Goal: Task Accomplishment & Management: Complete application form

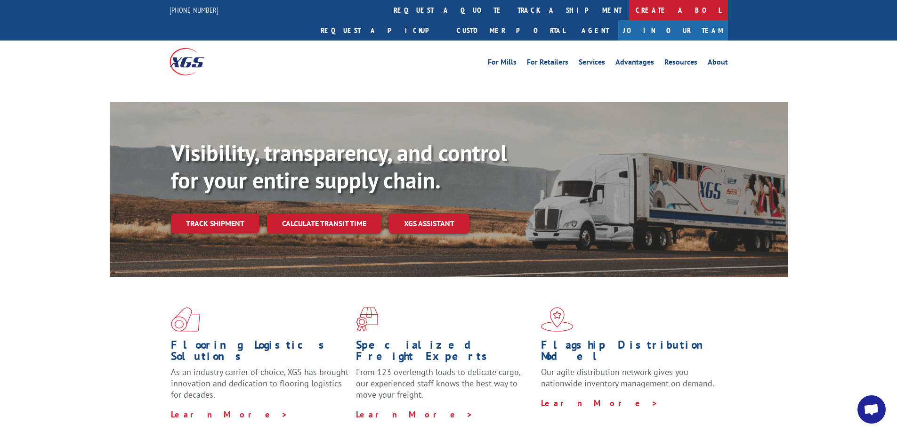
click at [628, 16] on link "Create a BOL" at bounding box center [677, 10] width 99 height 20
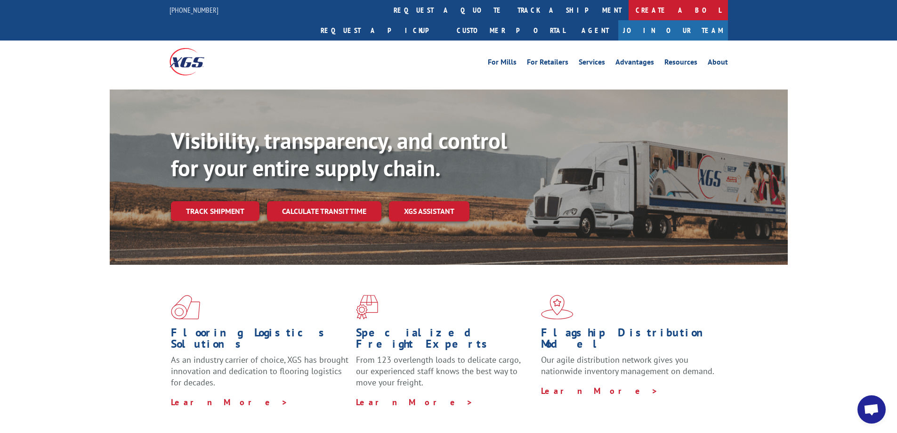
click at [628, 10] on link "Create a BOL" at bounding box center [677, 10] width 99 height 20
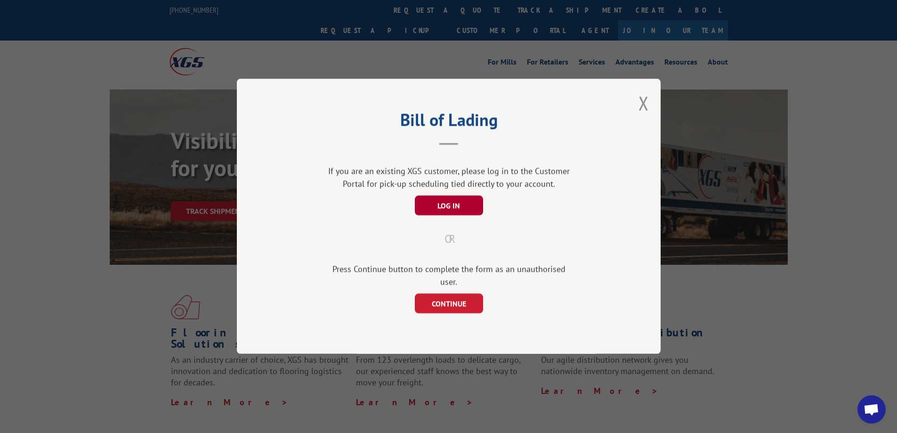
click at [455, 212] on button "LOG IN" at bounding box center [448, 206] width 68 height 20
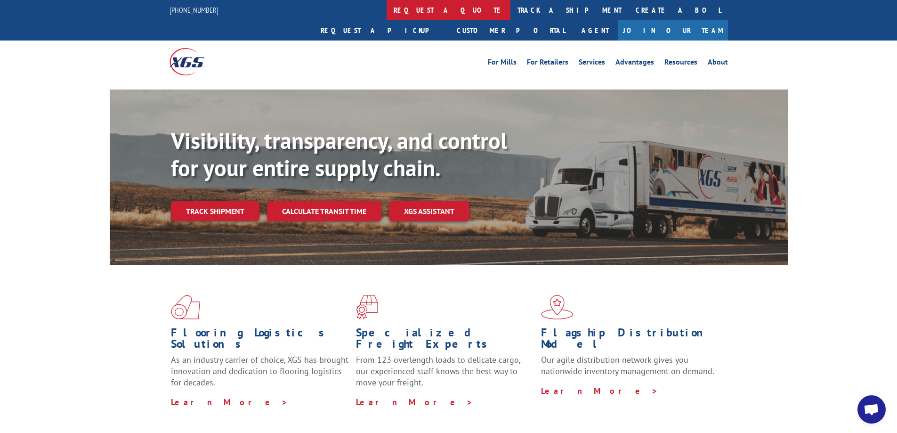
click at [387, 16] on link "request a quote" at bounding box center [449, 10] width 124 height 20
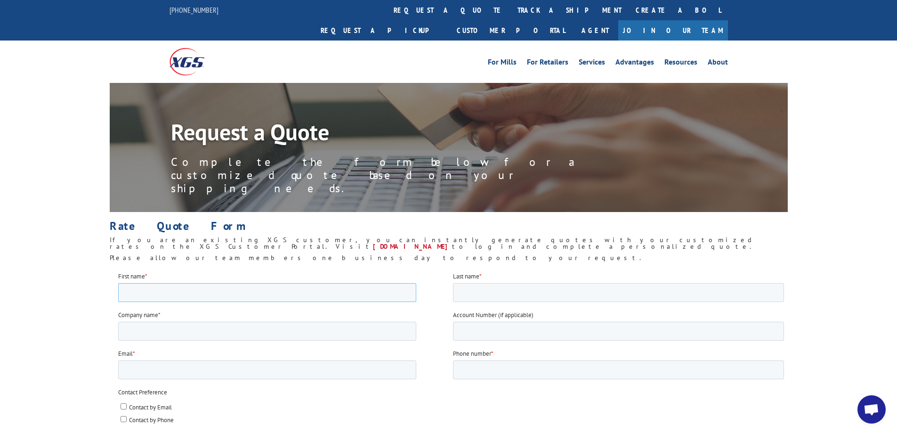
click at [204, 290] on input "First name *" at bounding box center [267, 291] width 298 height 19
type input "brian"
type input "reavis"
type input "oriental rug gallery of texas"
type input "14259"
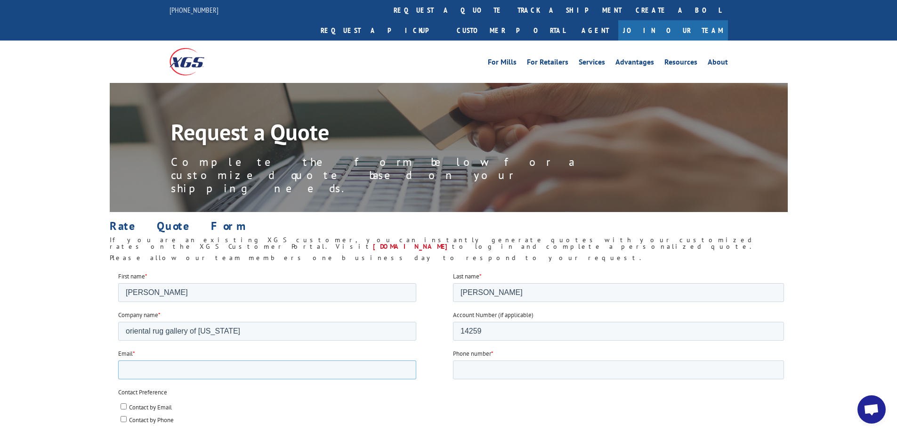
click at [235, 373] on input "Email *" at bounding box center [267, 369] width 298 height 19
type input "austin@orgtx.com"
type input "512.263.0777"
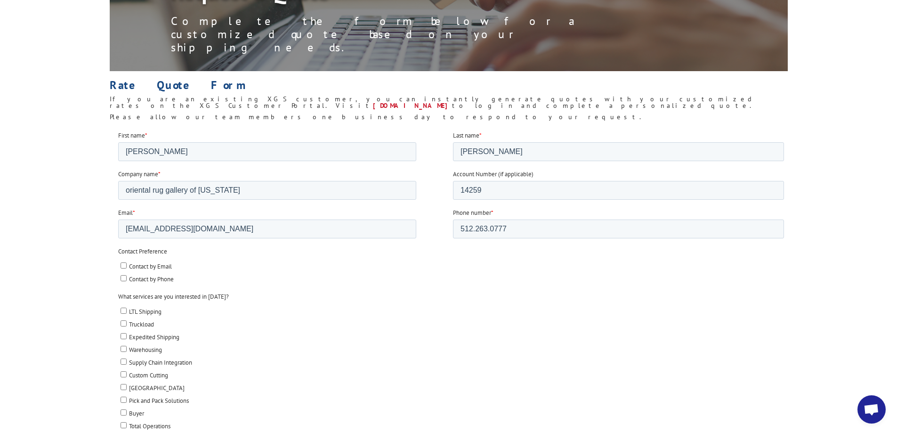
scroll to position [141, 0]
click at [121, 267] on input "Contact by Email" at bounding box center [123, 264] width 6 height 6
checkbox input "true"
click at [120, 307] on input "LTL Shipping" at bounding box center [123, 309] width 6 height 6
checkbox input "true"
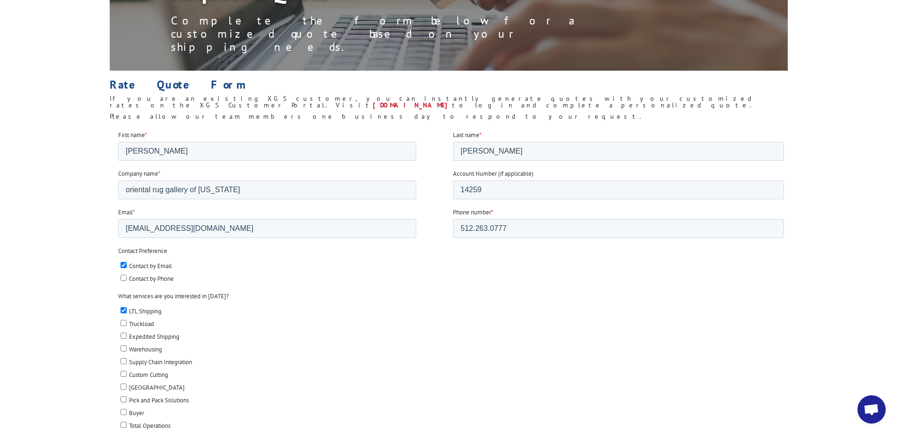
scroll to position [282, 0]
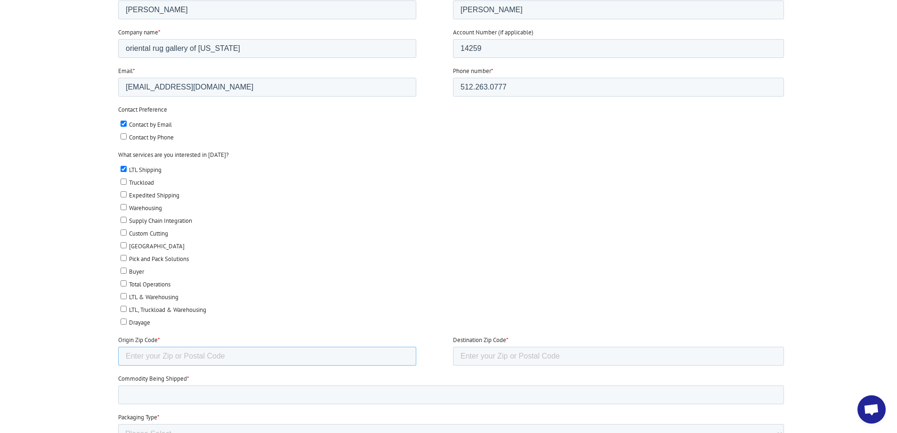
click at [290, 352] on input "Origin Zip Code *" at bounding box center [267, 355] width 298 height 19
type input "78738"
click at [562, 352] on input "Destination Zip Code *" at bounding box center [617, 355] width 331 height 19
type input "32162"
click at [279, 393] on input "Commodity Being Shipped *" at bounding box center [451, 394] width 666 height 19
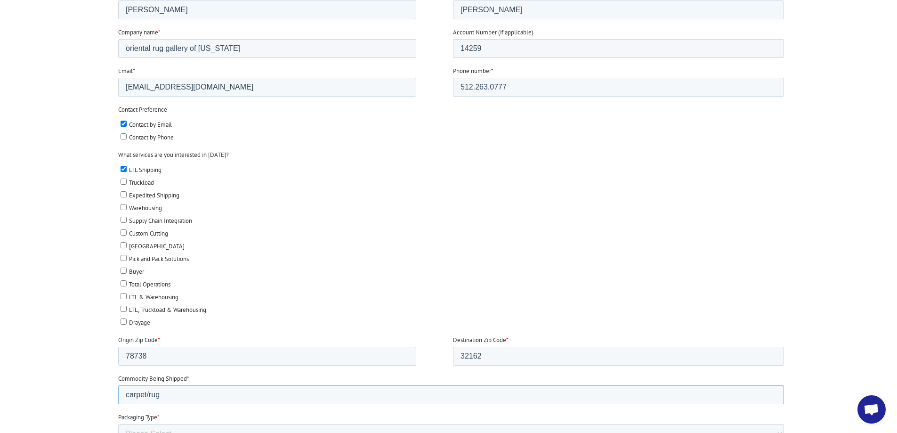
type input "carpet/rug"
click at [226, 432] on select "Please Select Rolled Goods Palletized" at bounding box center [451, 433] width 666 height 19
select select "Rolled Carpet"
click at [118, 432] on select "Please Select Rolled Goods Palletized" at bounding box center [451, 433] width 666 height 19
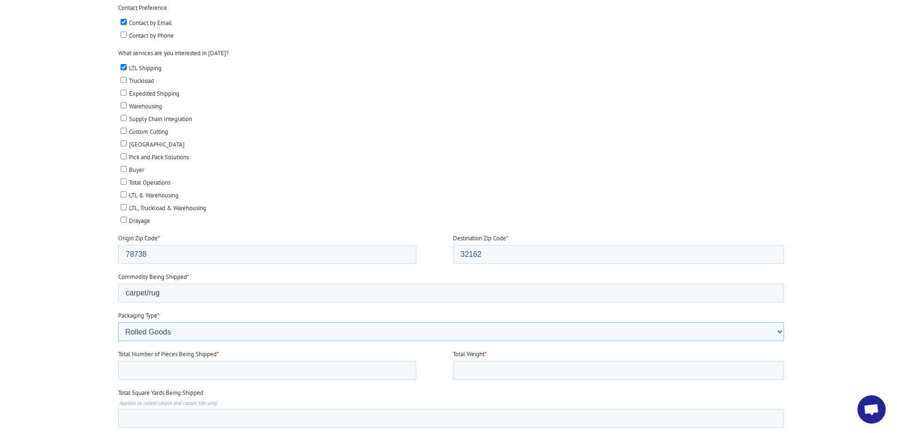
scroll to position [424, 0]
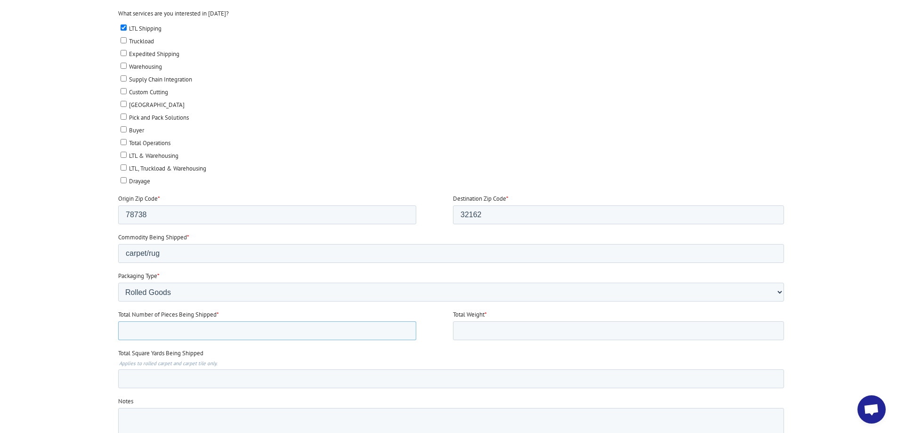
click at [288, 333] on input "Total Number of Pieces Being Shipped *" at bounding box center [267, 330] width 298 height 19
type input "1"
click at [539, 328] on input "Total Weight *" at bounding box center [617, 330] width 331 height 19
type input "76"
click at [200, 381] on input "Total Square Yards Being Shipped" at bounding box center [451, 378] width 666 height 19
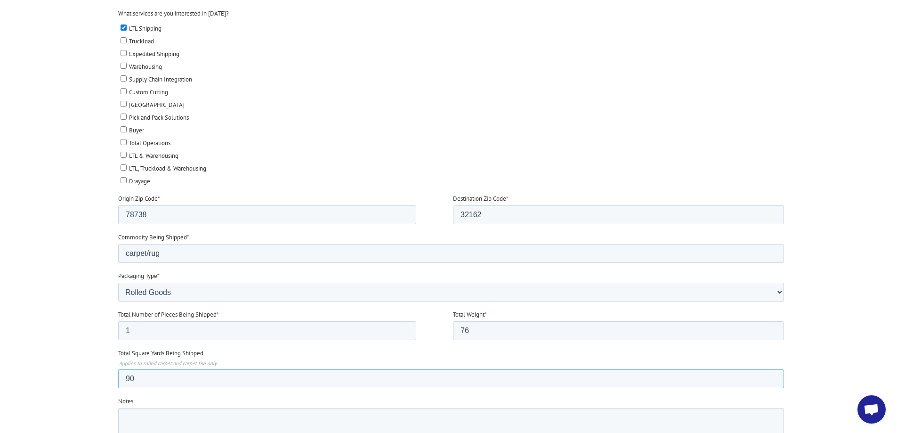
type input "9"
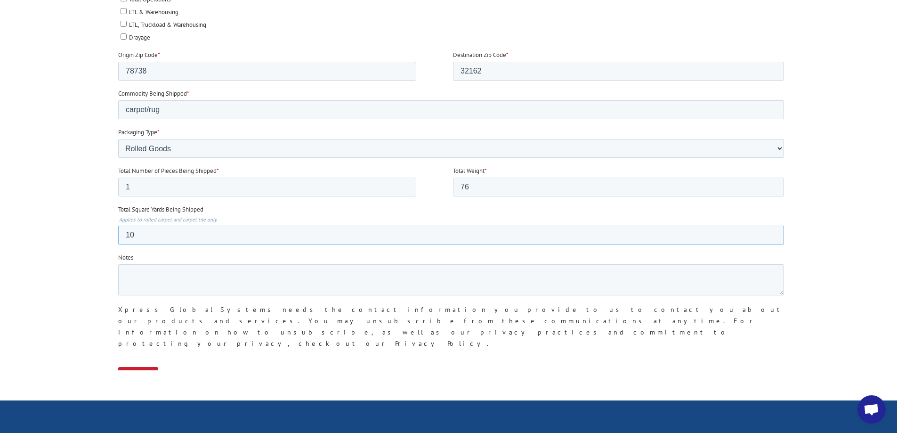
scroll to position [612, 0]
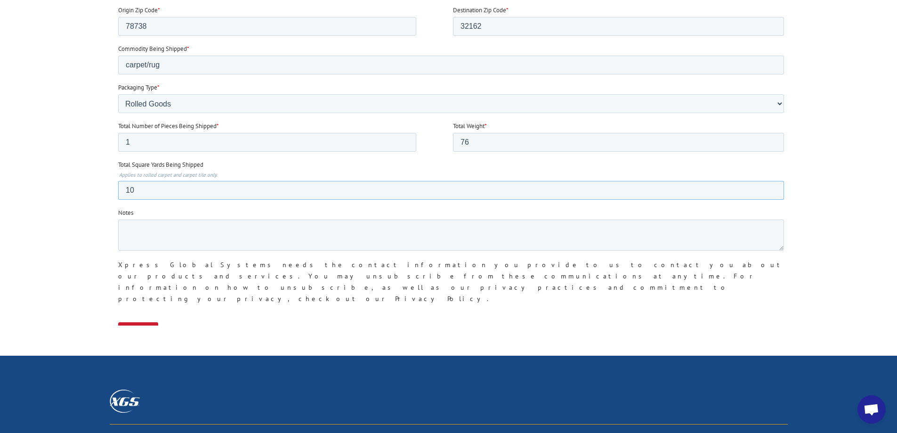
type input "10"
click at [145, 322] on input "Submit" at bounding box center [138, 331] width 40 height 18
